Goal: Find specific page/section: Find specific page/section

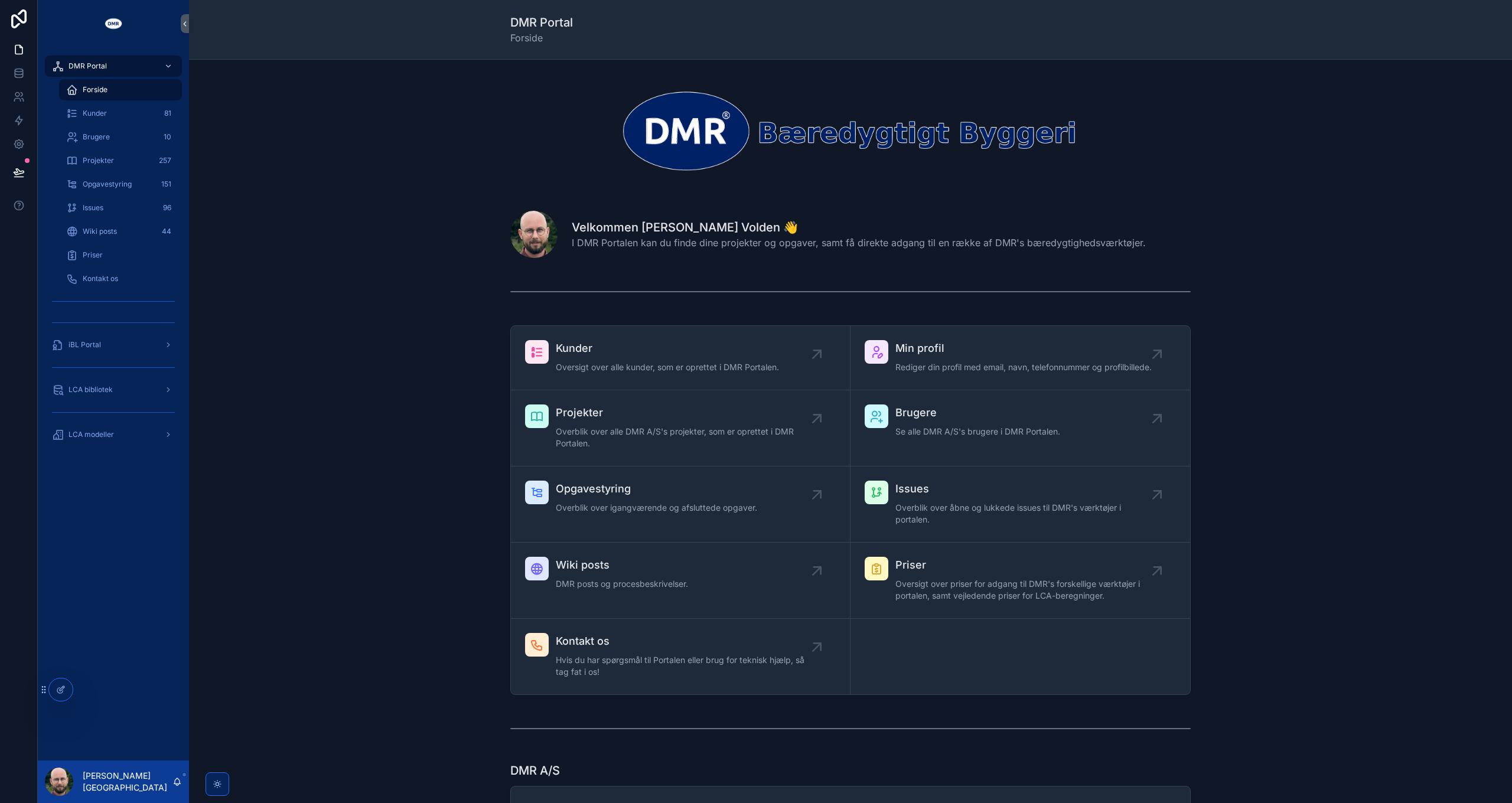
click at [378, 364] on div "Kunder Oversigt over alle kunder, som er oprettet i DMR Portalen. Min profil Re…" at bounding box center [850, 509] width 1304 height 379
click at [18, 174] on icon at bounding box center [19, 172] width 10 height 6
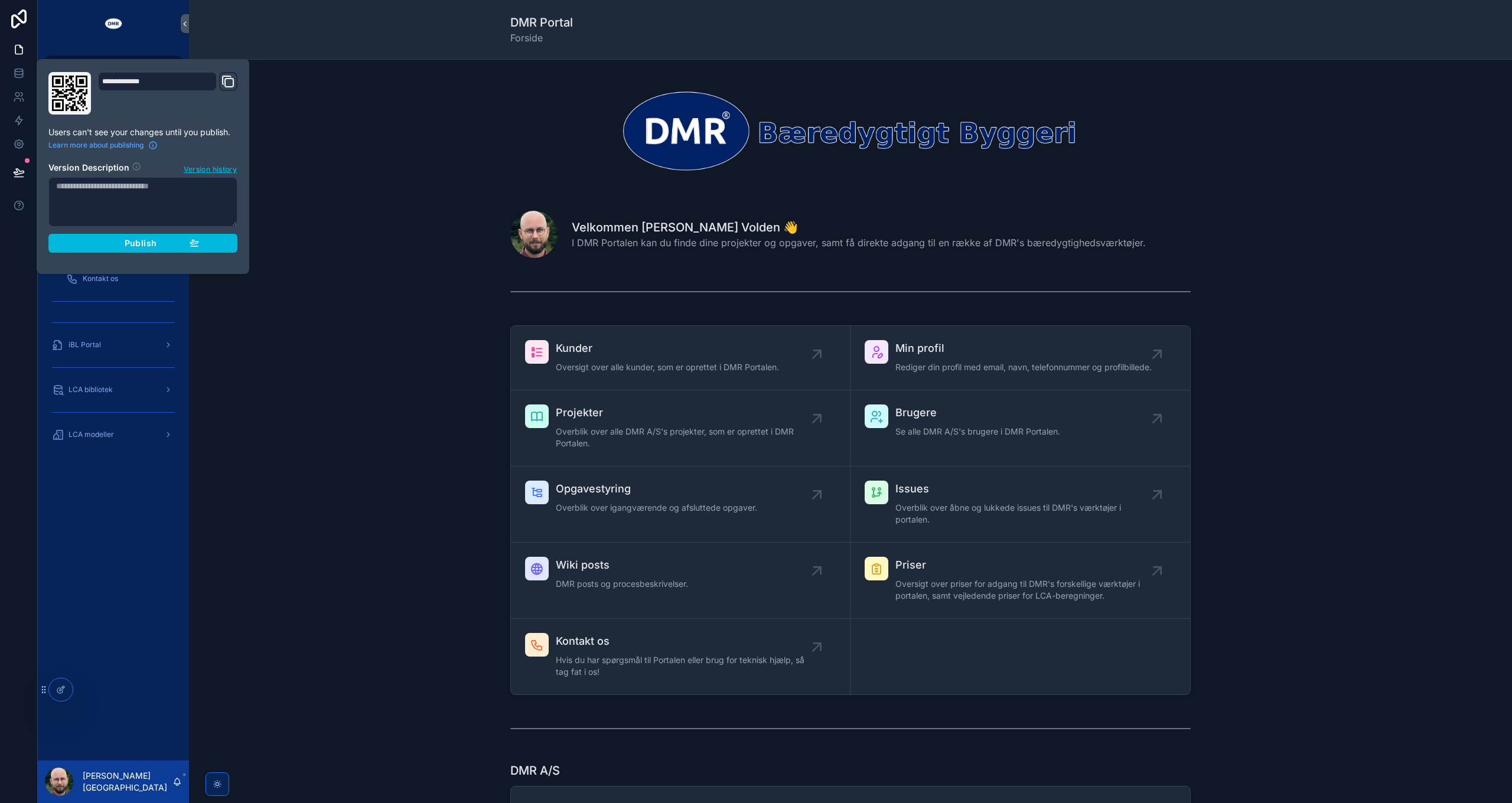
click at [178, 239] on div "Publish" at bounding box center [142, 243] width 112 height 11
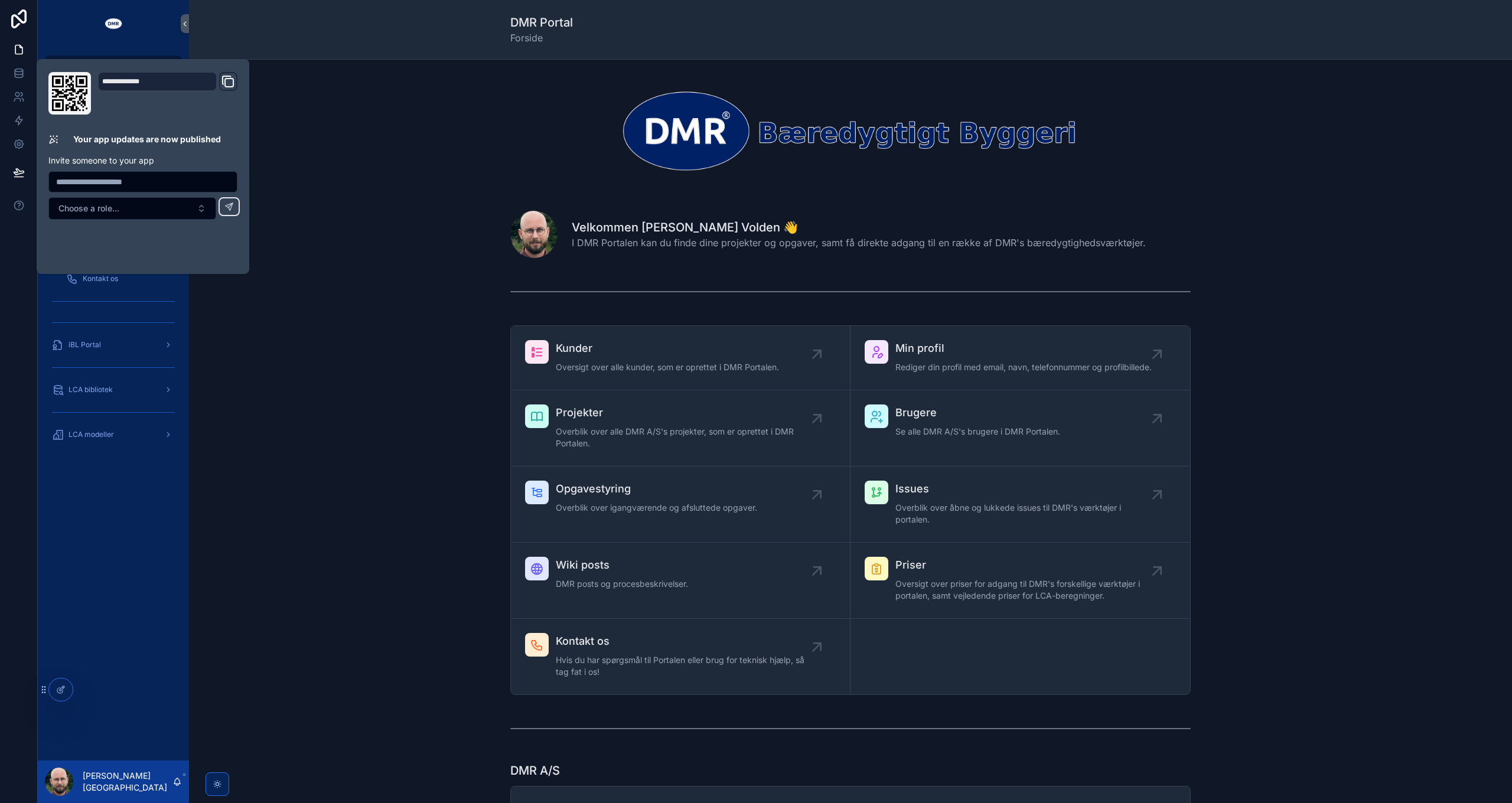
click at [382, 439] on div "Kunder Oversigt over alle kunder, som er oprettet i DMR Portalen. Min profil Re…" at bounding box center [850, 509] width 1304 height 379
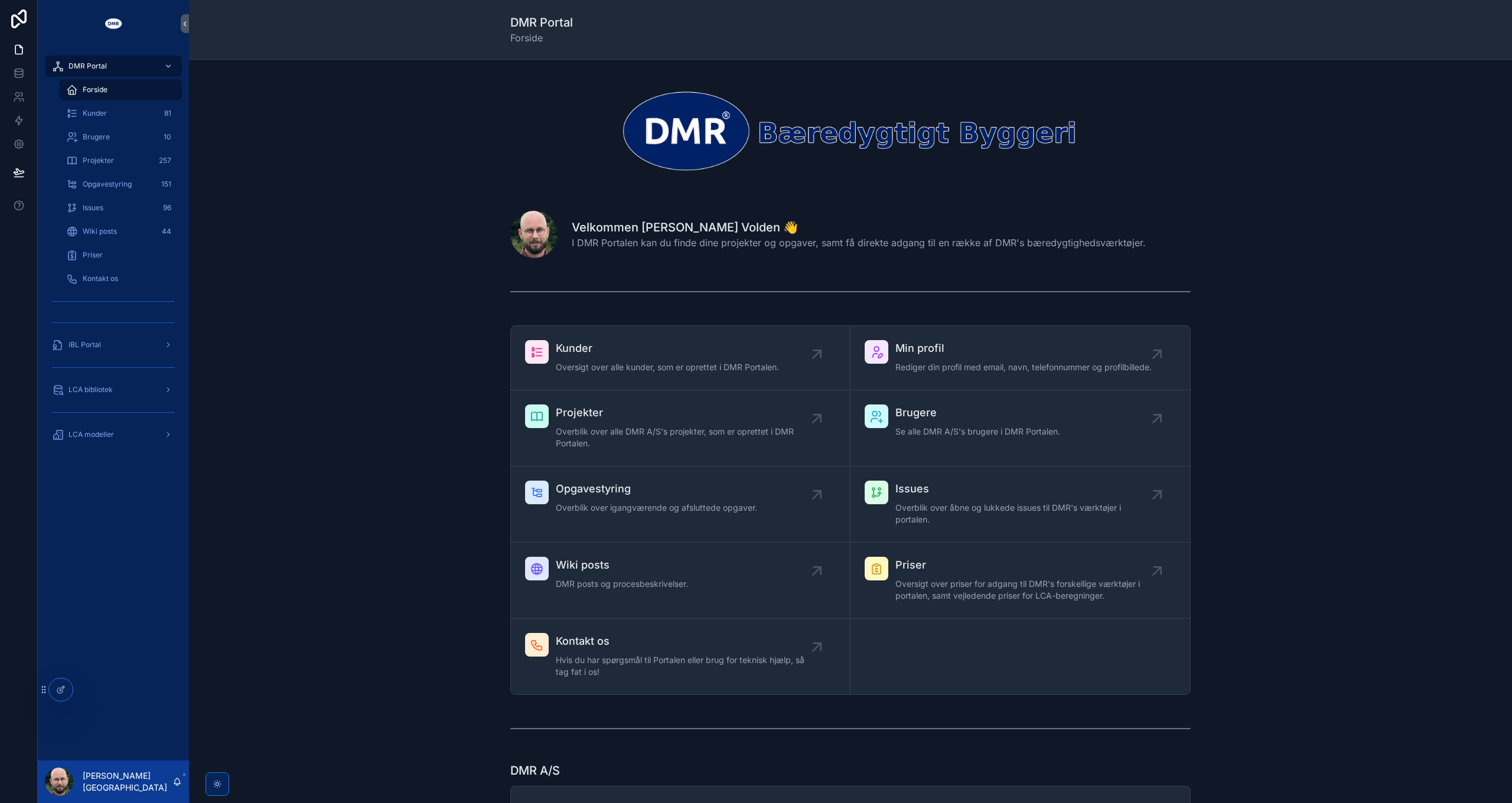
click at [258, 263] on div "Velkommen [PERSON_NAME] Volden 👋 I DMR Portalen kan du finde dine projekter og …" at bounding box center [850, 525] width 1323 height 931
click at [0, 0] on icon at bounding box center [0, 0] width 0 height 0
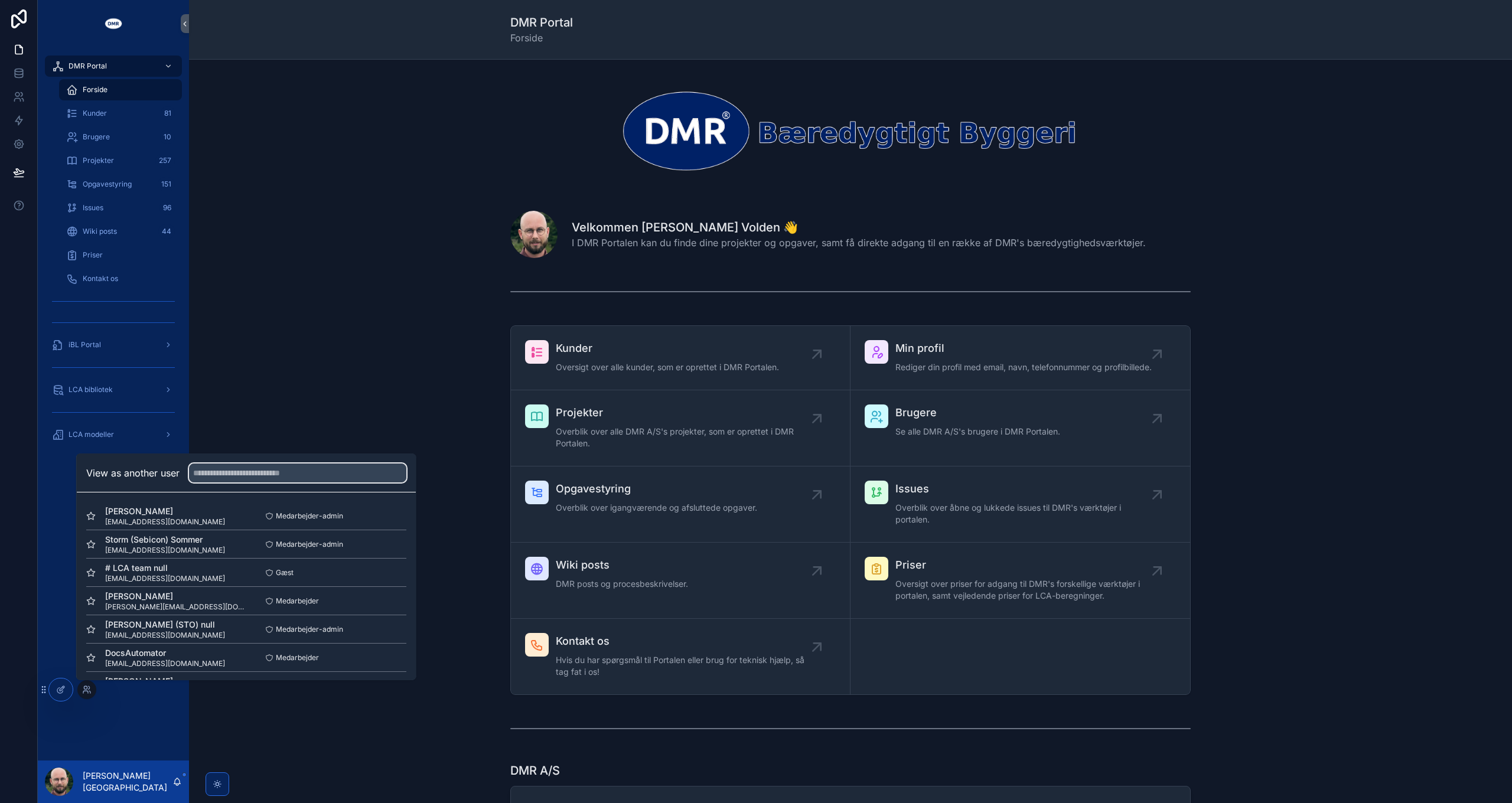
click at [333, 470] on input "text" at bounding box center [297, 473] width 217 height 19
type input "***"
click at [0, 0] on button "Select" at bounding box center [0, 0] width 0 height 0
